Goal: Information Seeking & Learning: Learn about a topic

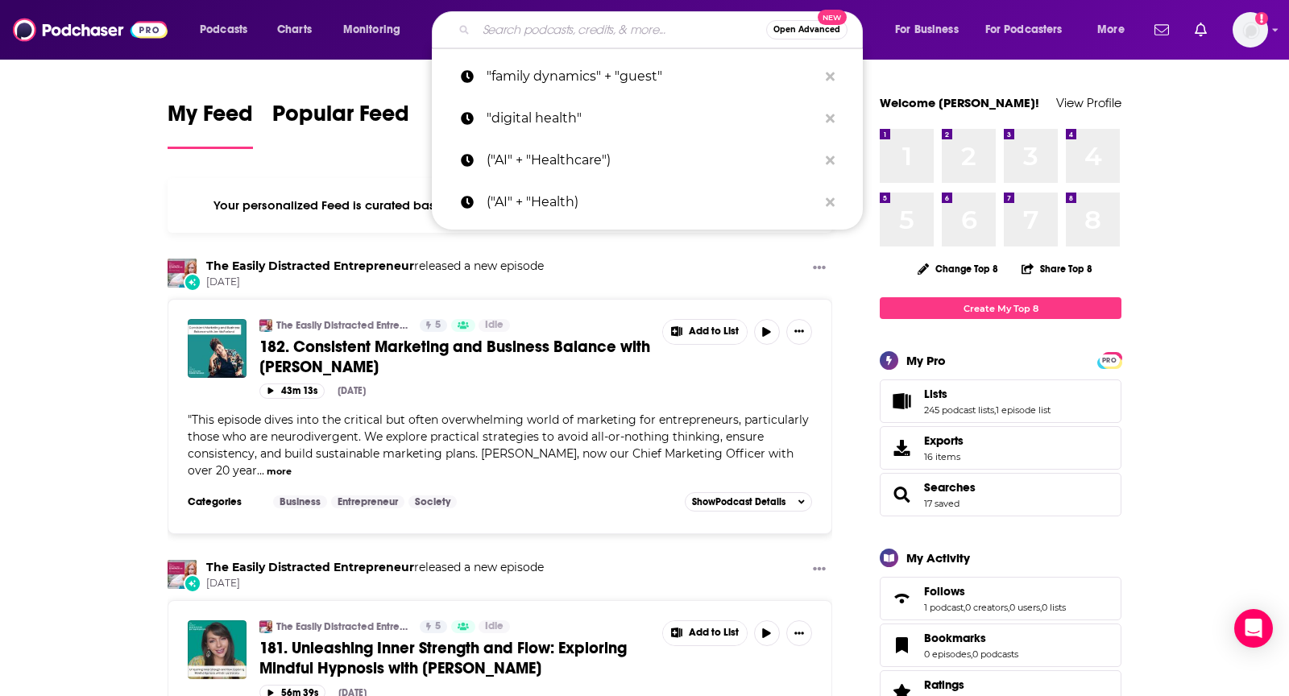
click at [656, 34] on input "Search podcasts, credits, & more..." at bounding box center [621, 30] width 290 height 26
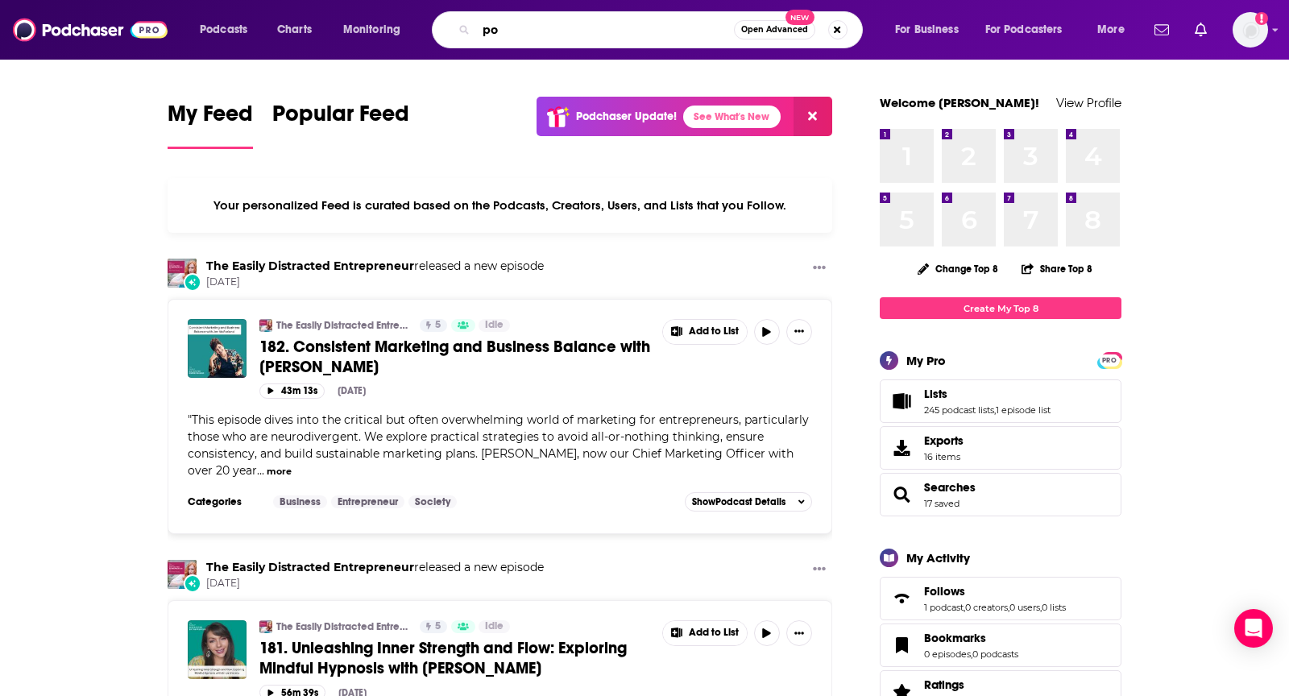
type input "p"
type input "lawyer stories"
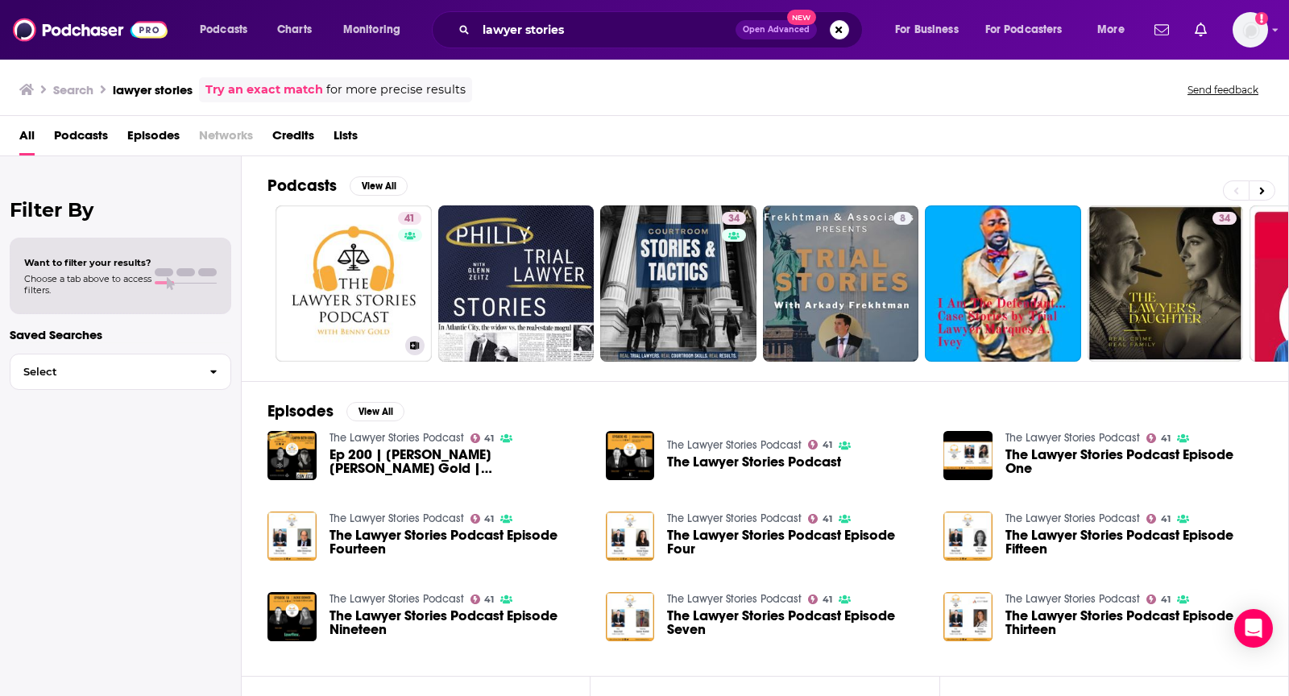
click at [350, 237] on link "41 The Lawyer Stories Podcast" at bounding box center [353, 283] width 156 height 156
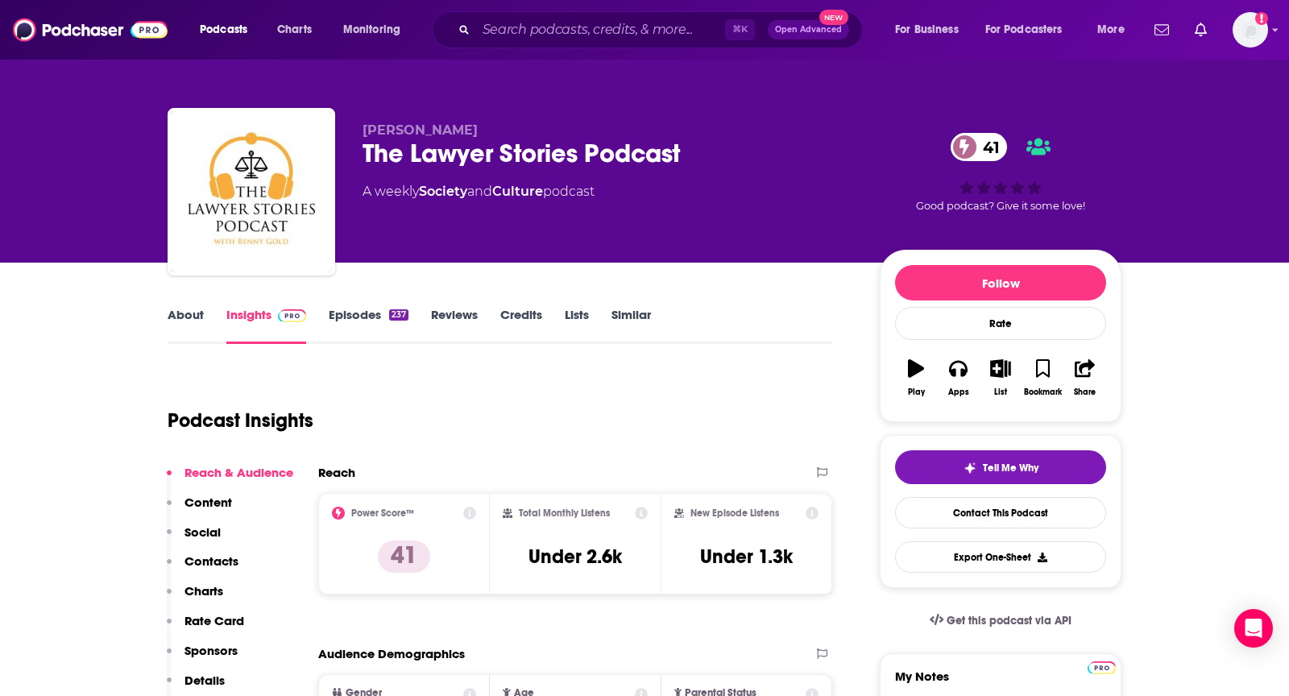
click at [183, 310] on link "About" at bounding box center [186, 325] width 36 height 37
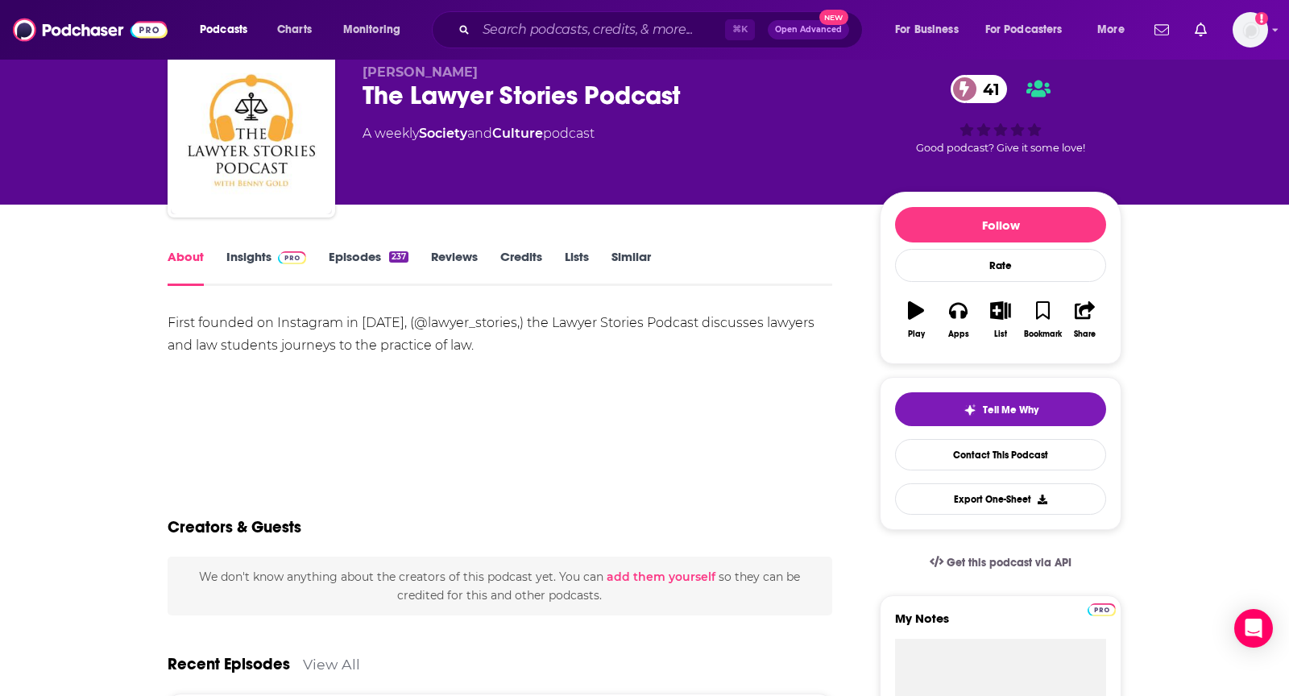
scroll to position [56, 0]
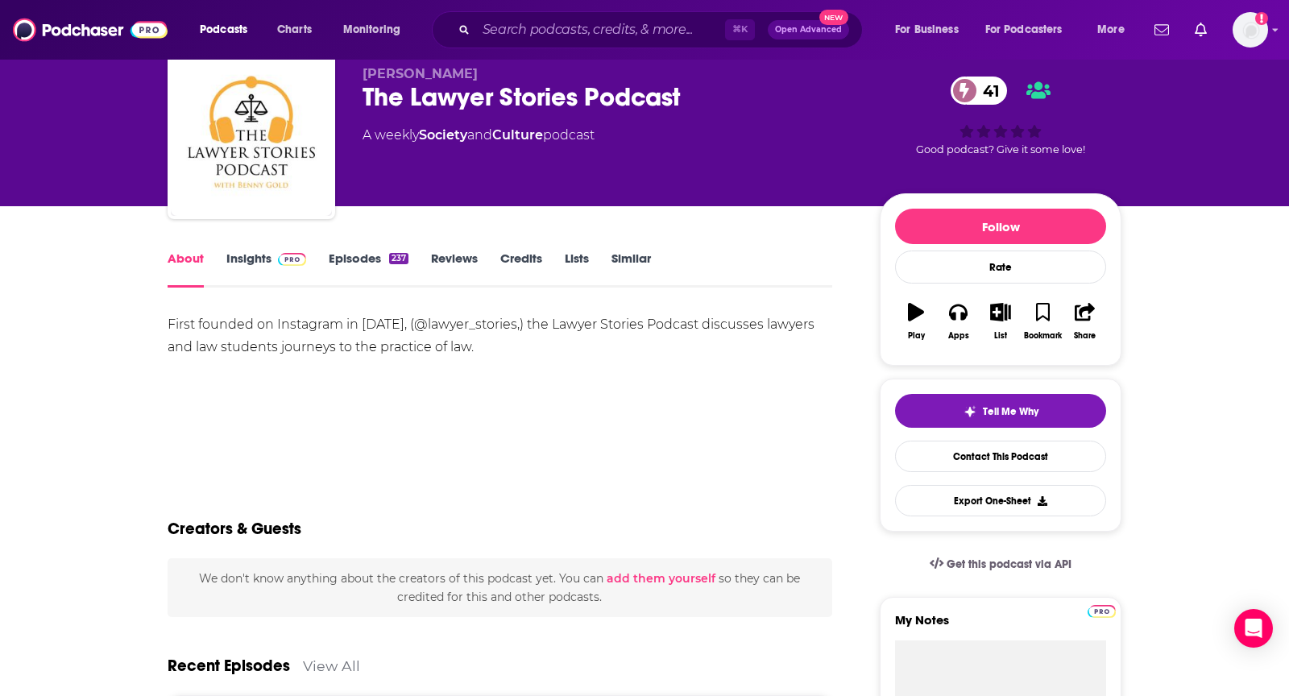
drag, startPoint x: 711, startPoint y: 326, endPoint x: 754, endPoint y: 345, distance: 46.5
click at [754, 345] on div "First founded on Instagram in July 2017, (@lawyer_stories,) the Lawyer Stories …" at bounding box center [500, 335] width 665 height 45
drag, startPoint x: 717, startPoint y: 324, endPoint x: 825, endPoint y: 360, distance: 113.9
click at [825, 360] on div "First founded on Instagram in July 2017, (@lawyer_stories,) the Lawyer Stories …" at bounding box center [500, 369] width 665 height 113
copy div "discusses lawyers and law students journeys to the practice of law."
